Goal: Navigation & Orientation: Find specific page/section

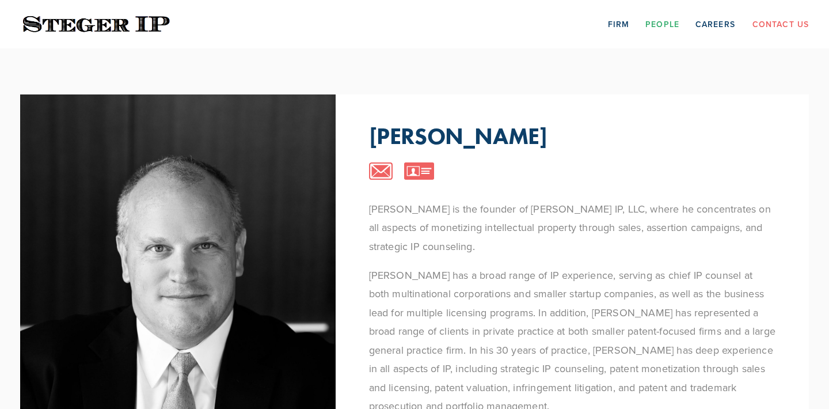
click at [97, 29] on img at bounding box center [96, 24] width 152 height 22
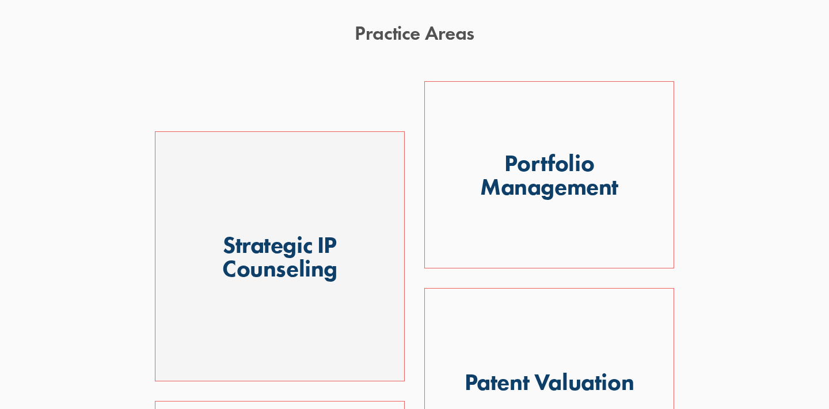
scroll to position [321, 0]
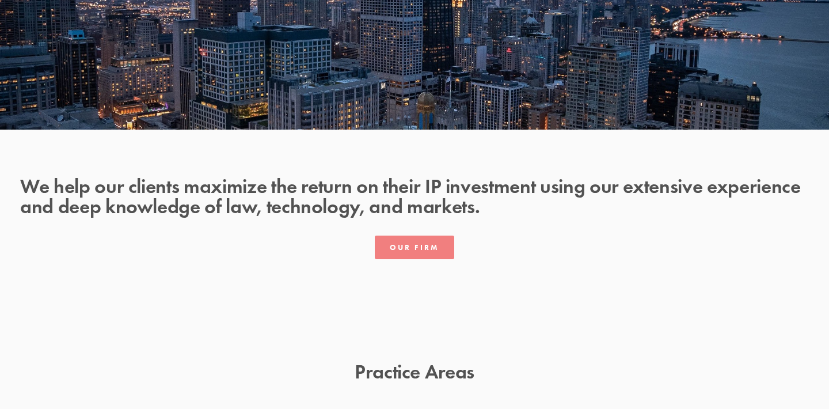
click at [413, 251] on link "Our Firm" at bounding box center [414, 247] width 79 height 24
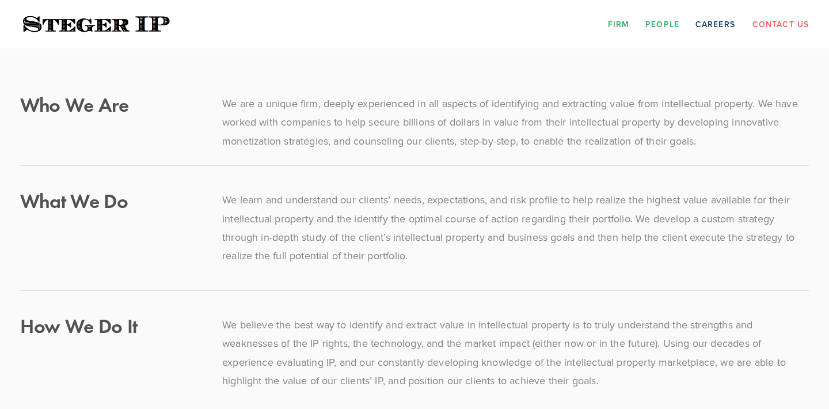
click at [664, 20] on link "People" at bounding box center [662, 24] width 34 height 18
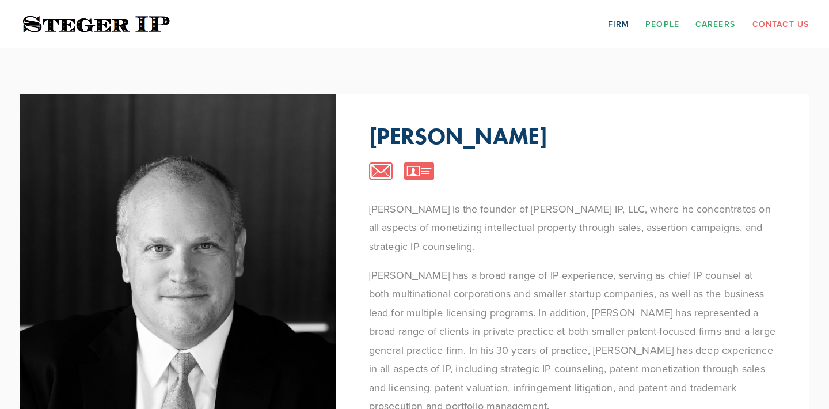
click at [714, 21] on link "Careers" at bounding box center [715, 24] width 40 height 18
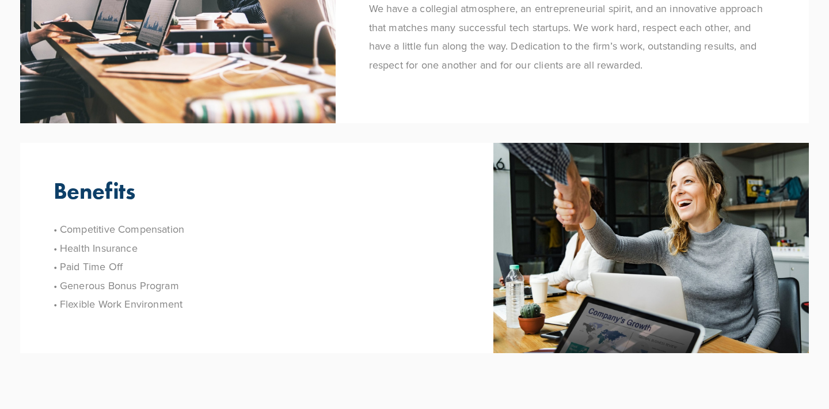
scroll to position [181, 0]
